Goal: Task Accomplishment & Management: Manage account settings

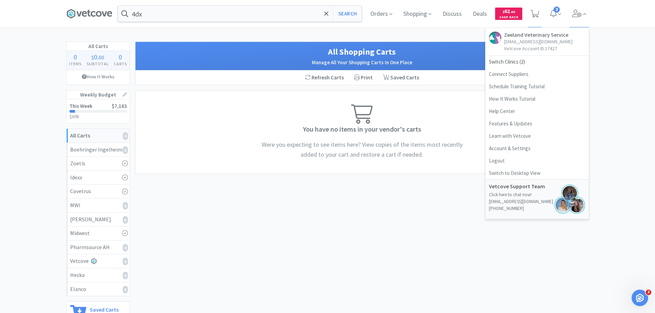
drag, startPoint x: 413, startPoint y: 267, endPoint x: 417, endPoint y: 85, distance: 182.5
click at [414, 266] on div "All Shopping Carts Manage All Your Shopping Carts In One Place Refresh Carts Pr…" at bounding box center [362, 196] width 454 height 308
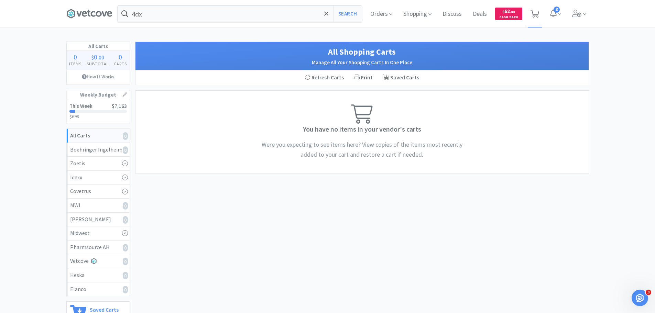
click at [531, 10] on icon at bounding box center [534, 14] width 9 height 8
click at [537, 11] on icon at bounding box center [534, 14] width 9 height 8
click at [571, 12] on span at bounding box center [579, 13] width 20 height 27
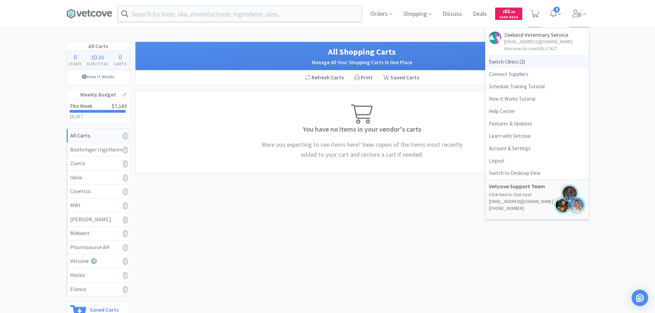
click at [519, 63] on span "Switch Clinics ( 2 )" at bounding box center [536, 62] width 103 height 12
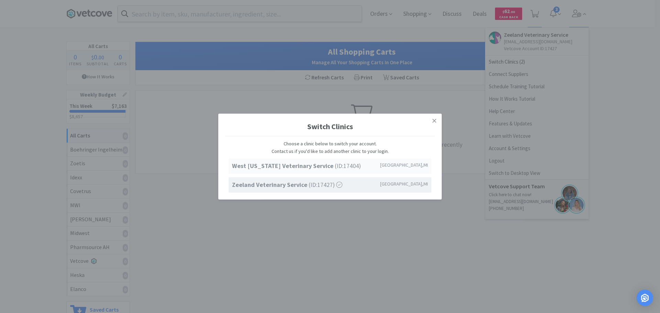
click at [252, 172] on div "West [US_STATE] Veterinary Service (ID: 17404 ) [GEOGRAPHIC_DATA] , [GEOGRAPHIC…" at bounding box center [329, 165] width 203 height 15
